Goal: Task Accomplishment & Management: Complete application form

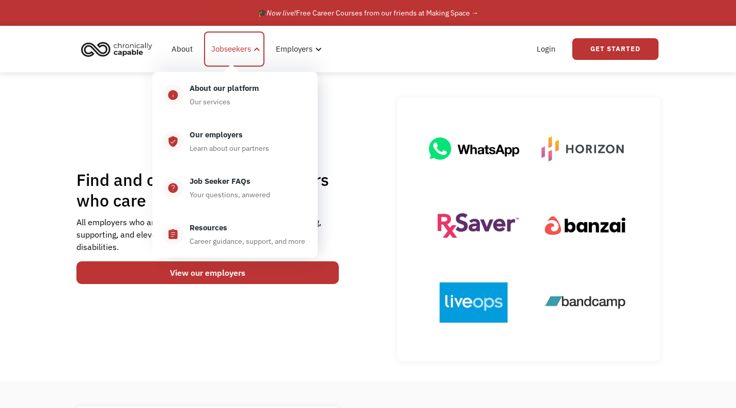
click at [225, 47] on div "Jobseekers" at bounding box center [231, 49] width 40 height 12
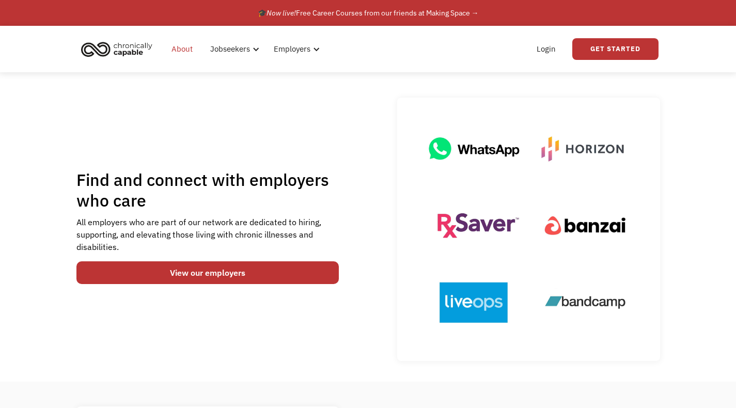
click at [187, 45] on link "About" at bounding box center [182, 49] width 34 height 33
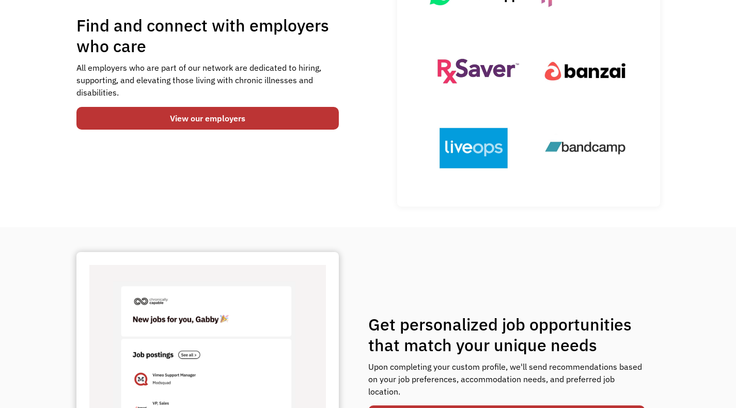
scroll to position [240, 0]
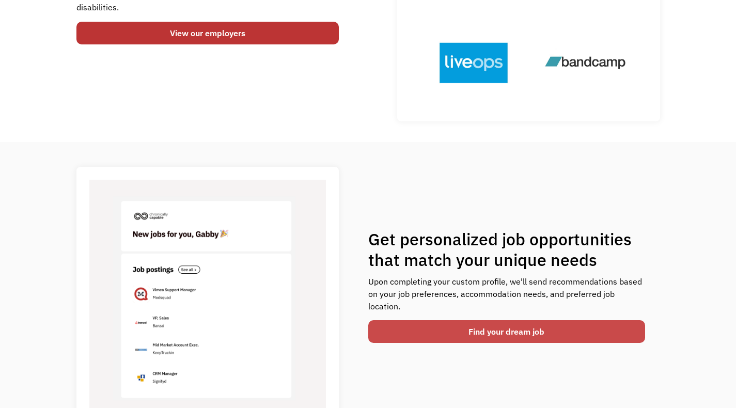
click at [508, 336] on link "Find your dream job" at bounding box center [506, 331] width 277 height 23
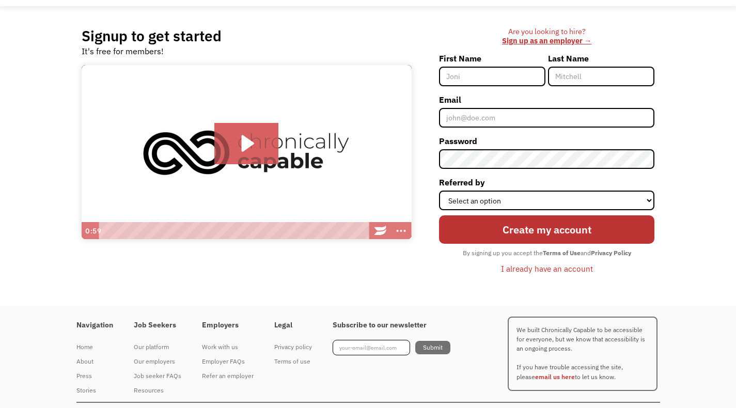
scroll to position [46, 0]
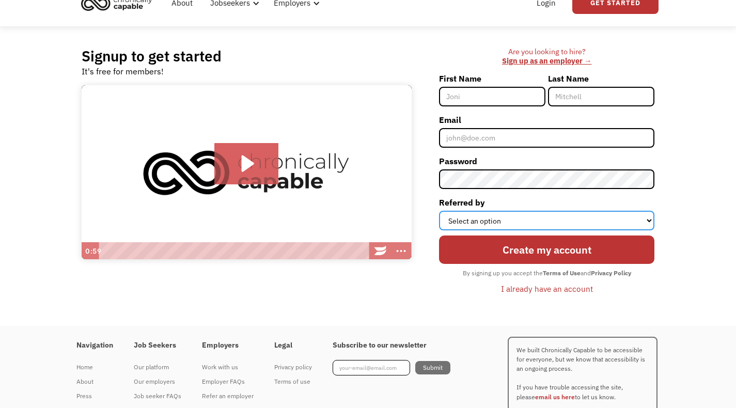
select select "Other"
click option "Other" at bounding box center [0, 0] width 0 height 0
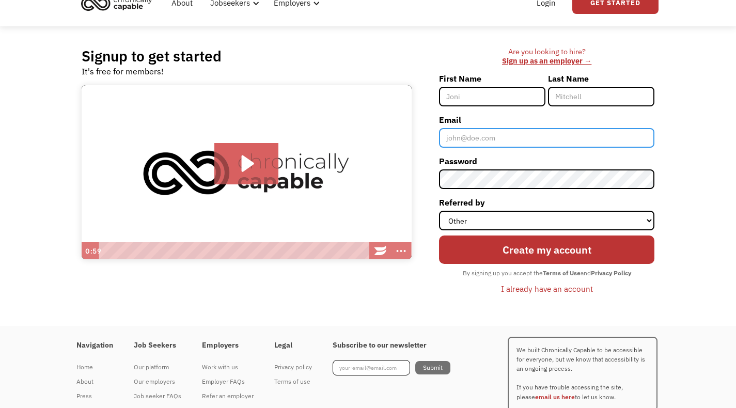
click at [489, 140] on input "Email" at bounding box center [547, 138] width 216 height 20
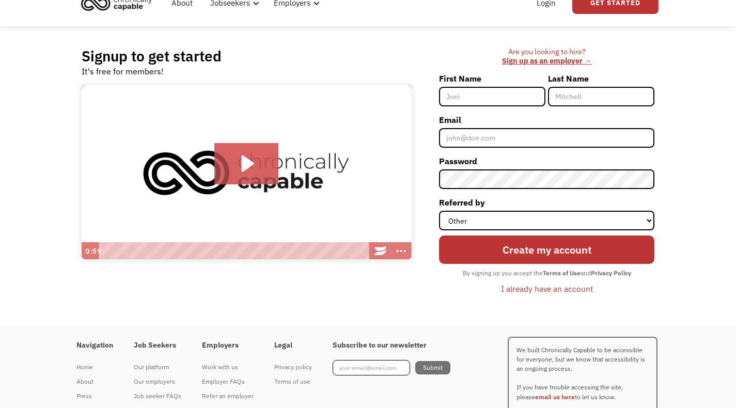
type input "Christine"
type input "Remein"
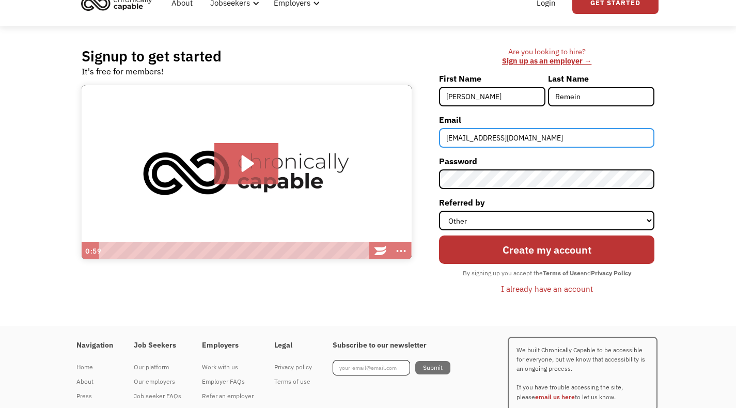
type input "[EMAIL_ADDRESS][DOMAIN_NAME]"
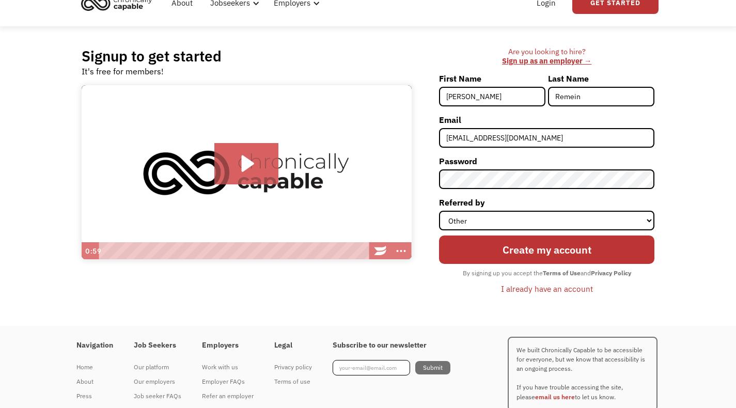
click at [501, 93] on input "Christine" at bounding box center [492, 97] width 106 height 20
type input "[PERSON_NAME]"
click at [692, 152] on div "Signup to get started It's free for members! Click for sound @keyframes VOLUME_…" at bounding box center [368, 176] width 736 height 300
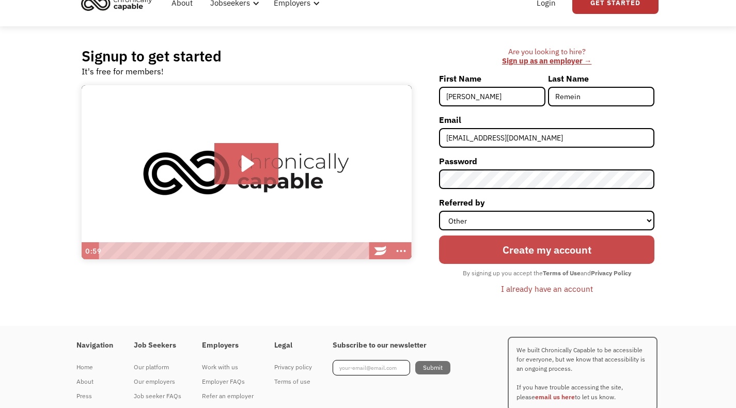
click at [547, 256] on input "Create my account" at bounding box center [547, 250] width 216 height 29
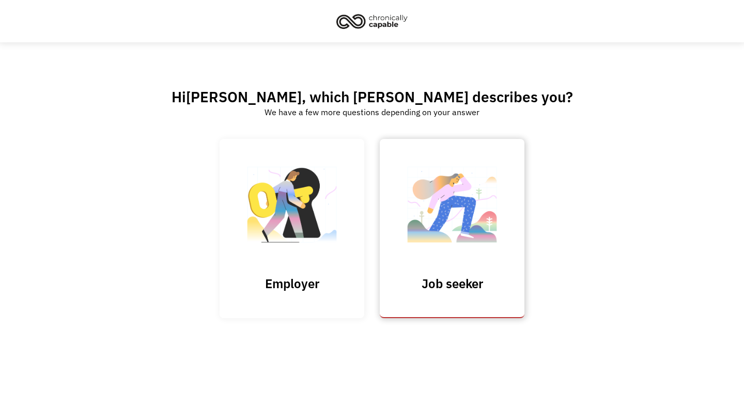
click at [465, 279] on h3 "Job seeker" at bounding box center [451, 284] width 103 height 16
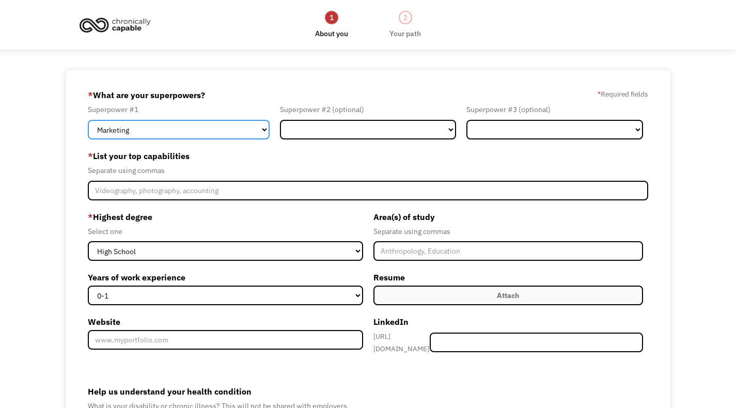
click at [223, 133] on select "Marketing Human Resources Finance Technology Operations Sales Industrial & Manu…" at bounding box center [178, 130] width 181 height 20
select select "Science & Education"
click option "Science & Education" at bounding box center [0, 0] width 0 height 0
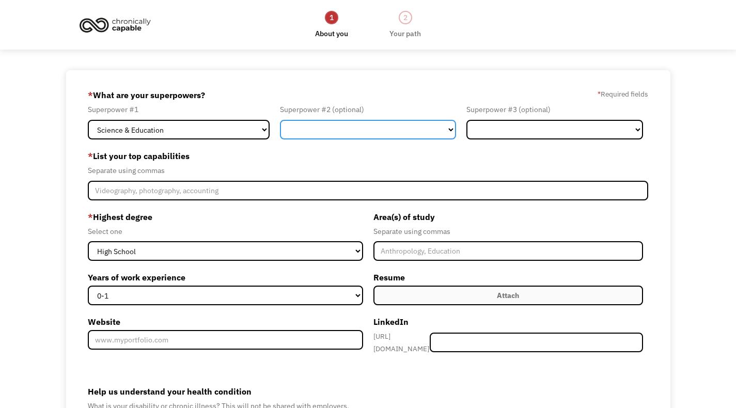
select select "Other"
click option "Other" at bounding box center [0, 0] width 0 height 0
